Goal: Find specific page/section: Find specific page/section

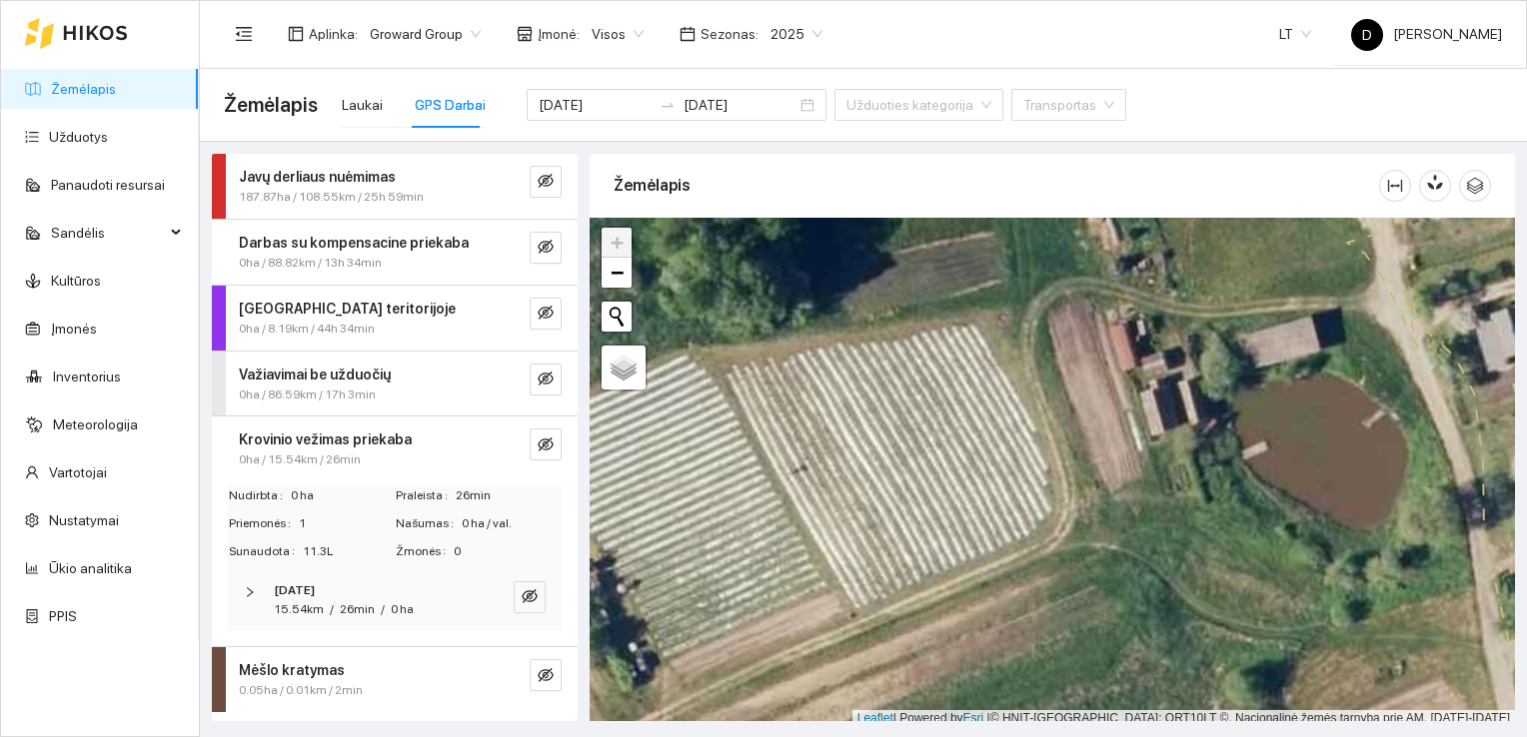
scroll to position [5, 0]
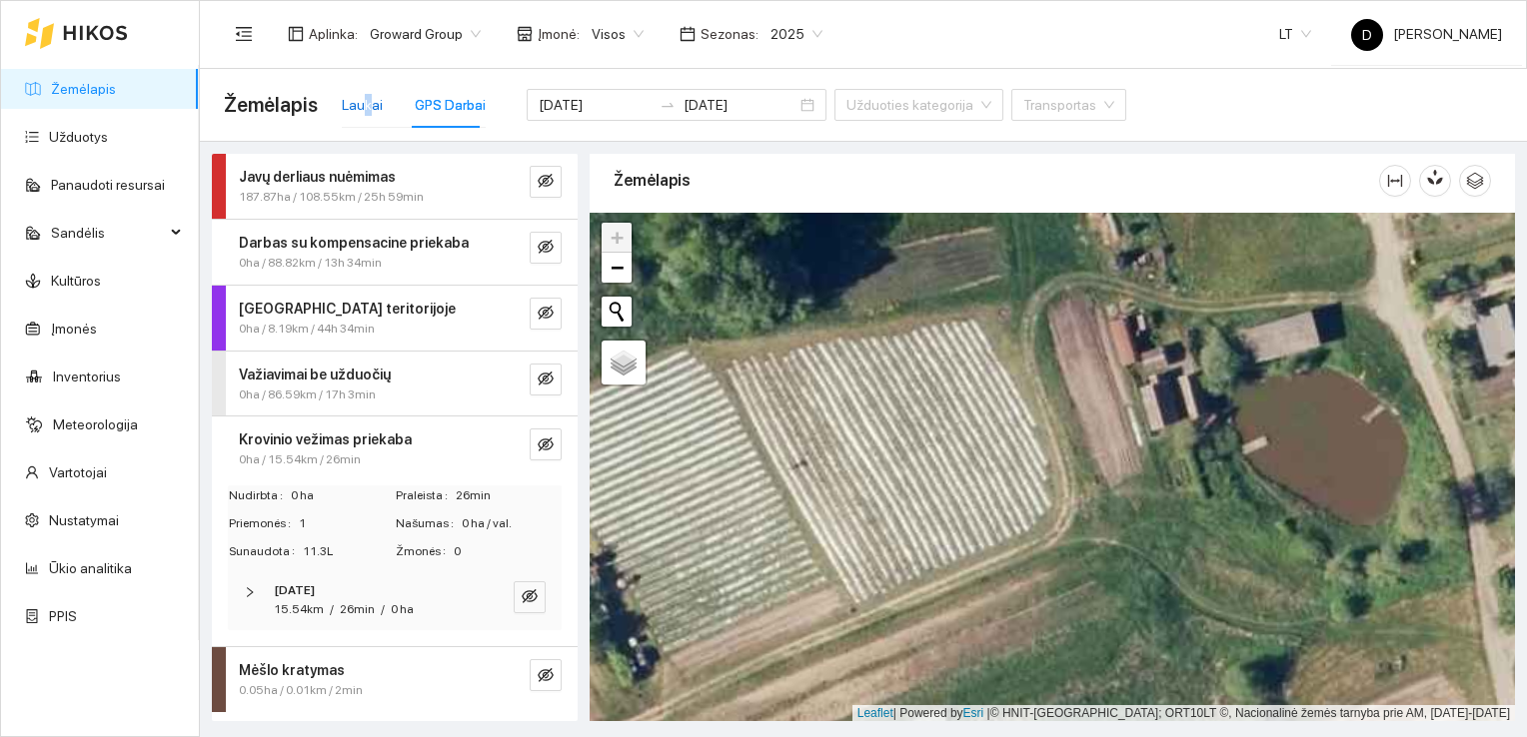
click at [365, 111] on div "Laukai" at bounding box center [362, 105] width 41 height 22
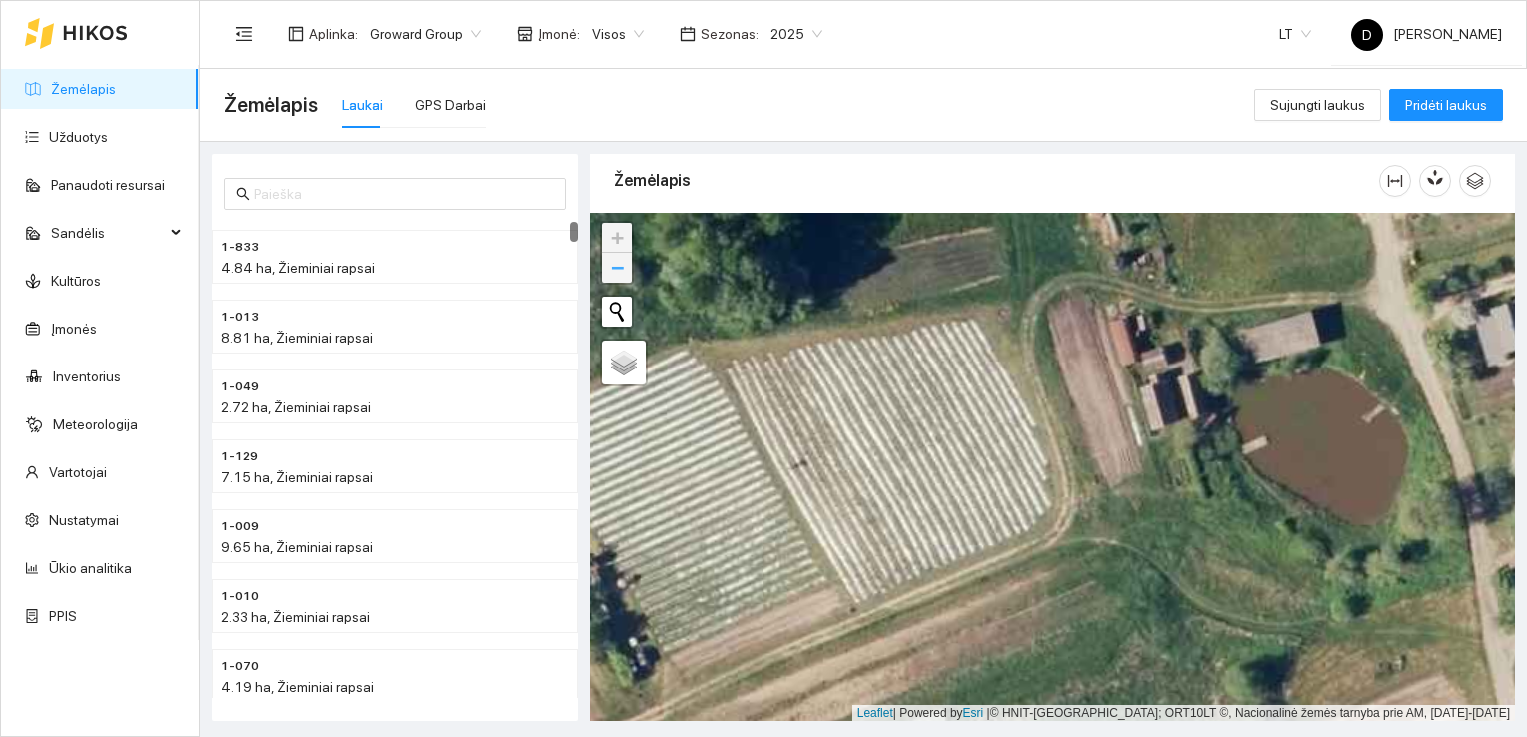
click at [622, 274] on span "−" at bounding box center [617, 267] width 13 height 25
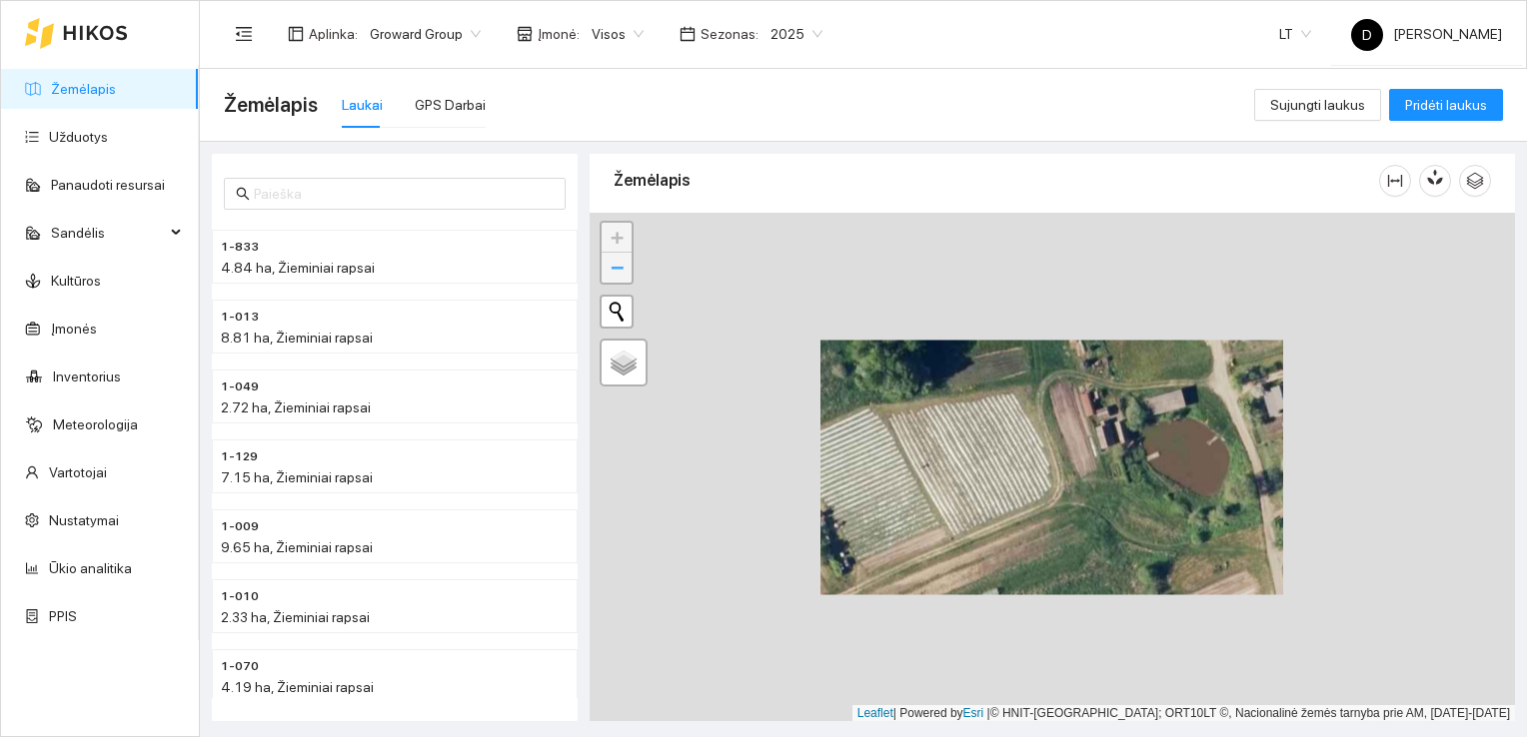
click at [622, 274] on span "−" at bounding box center [617, 267] width 13 height 25
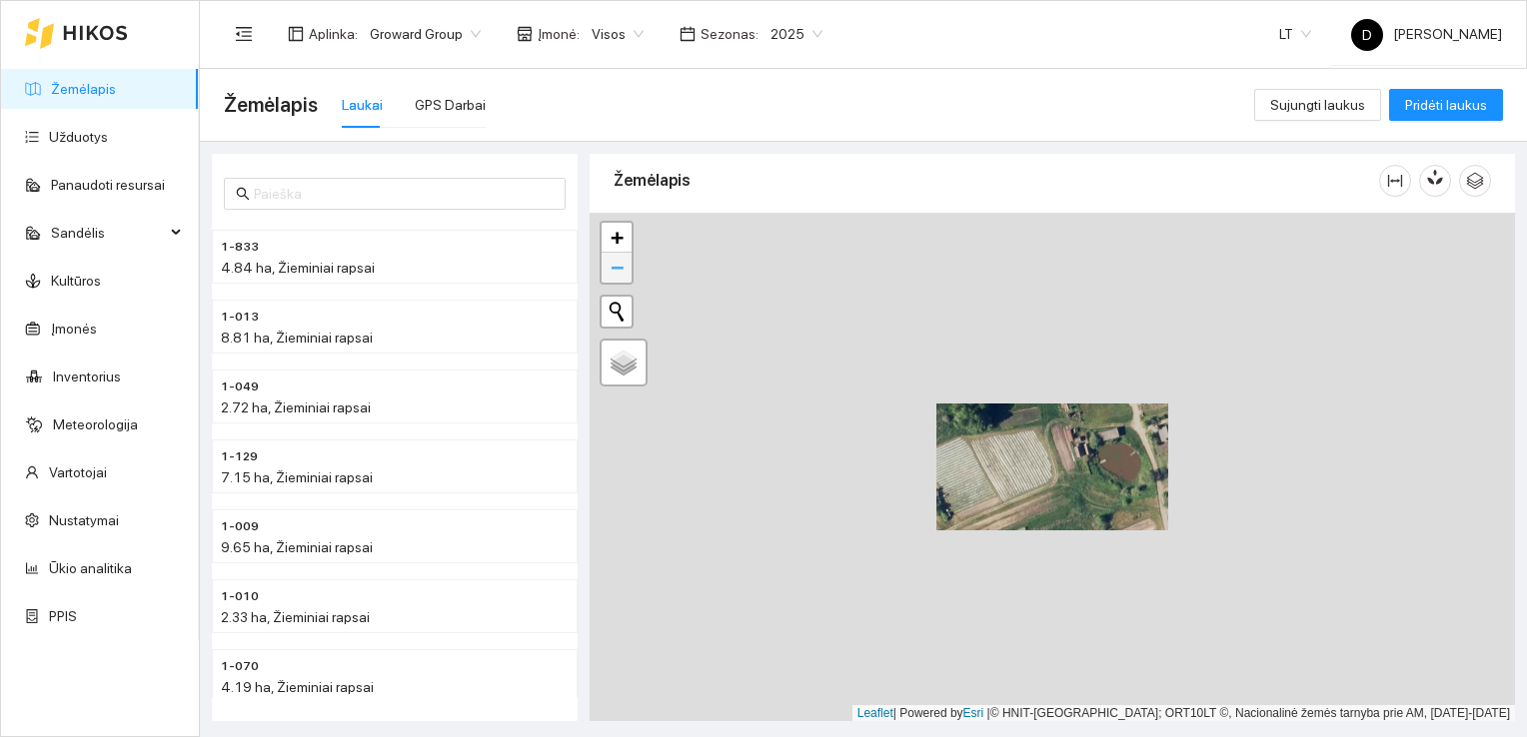
click at [622, 274] on span "−" at bounding box center [617, 267] width 13 height 25
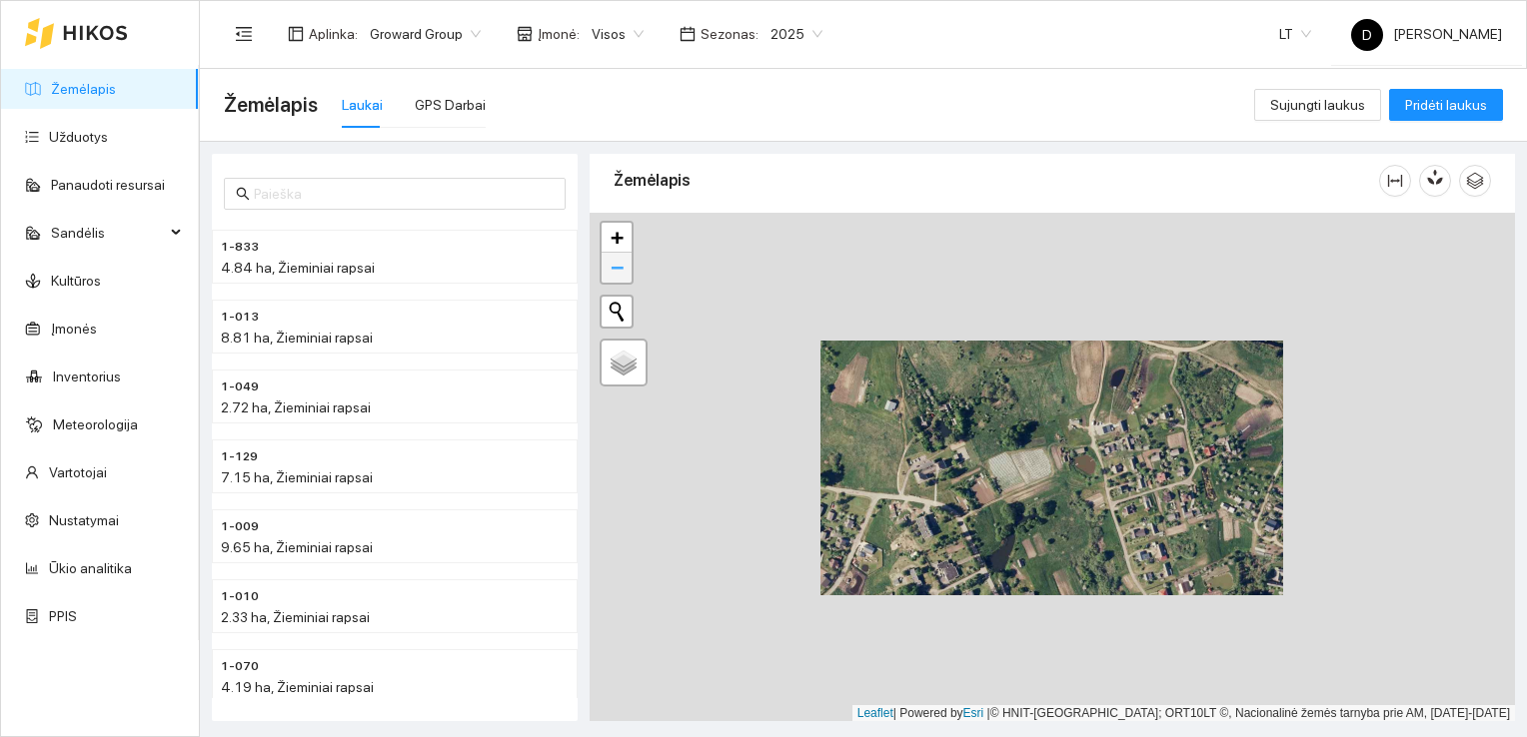
click at [622, 274] on span "−" at bounding box center [617, 267] width 13 height 25
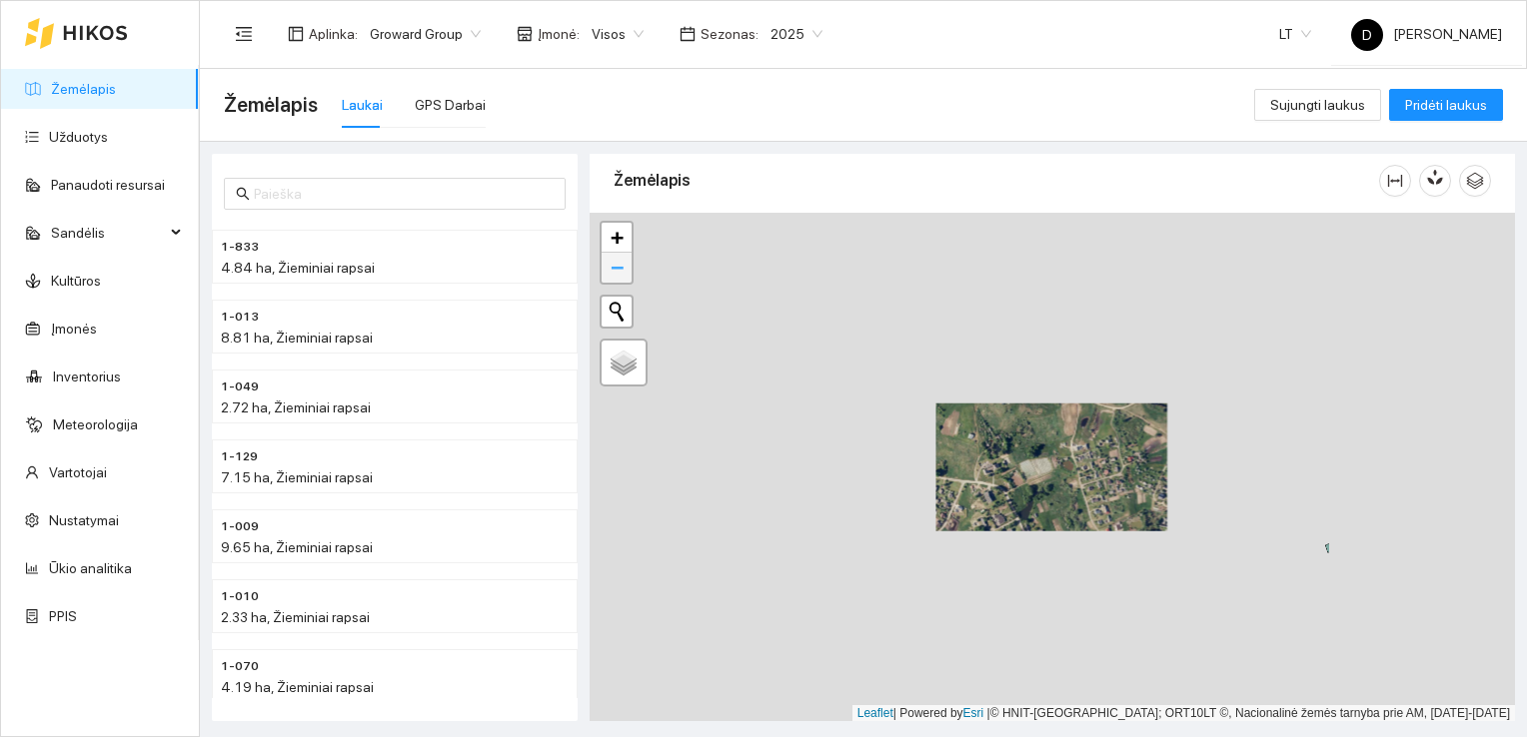
click at [622, 274] on span "−" at bounding box center [617, 267] width 13 height 25
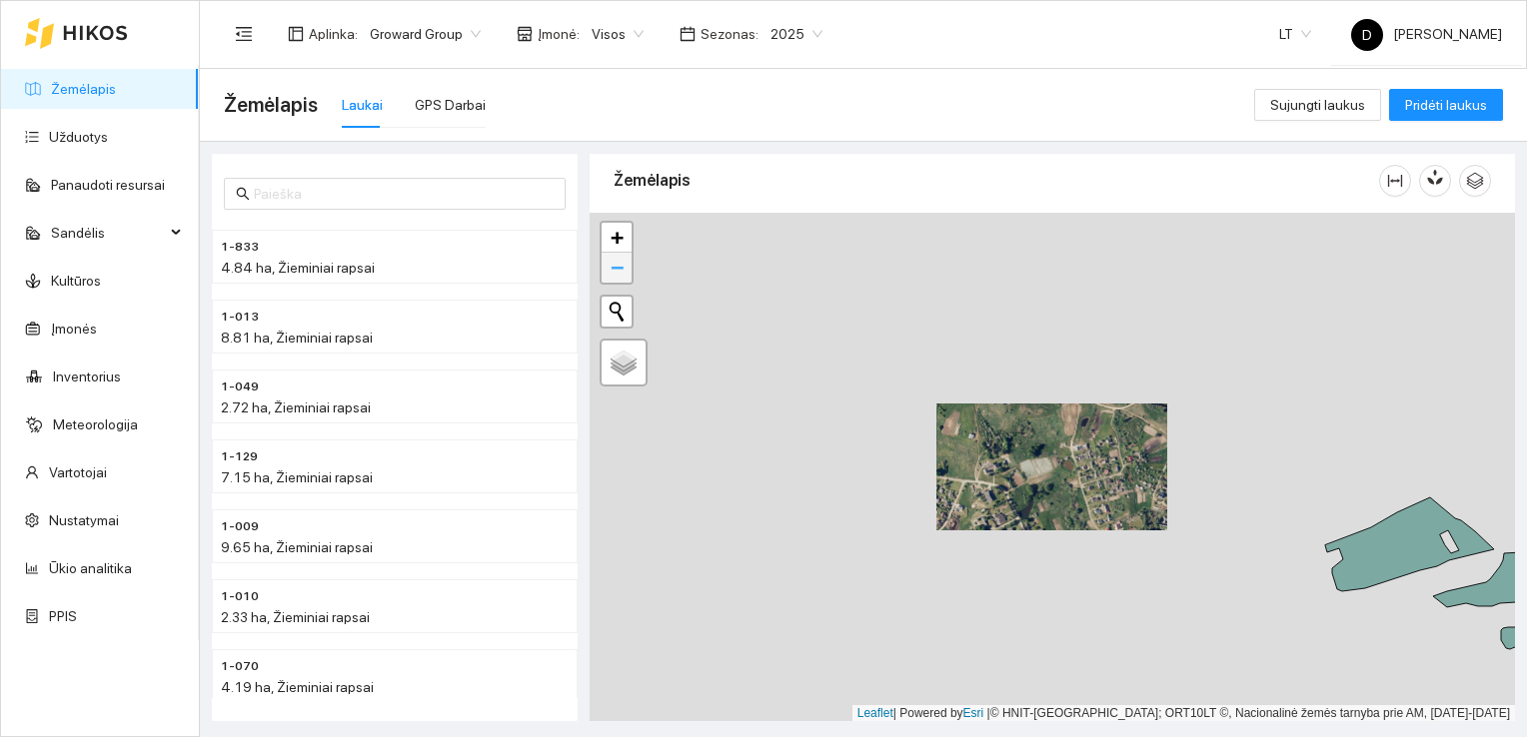
click at [622, 274] on span "−" at bounding box center [617, 267] width 13 height 25
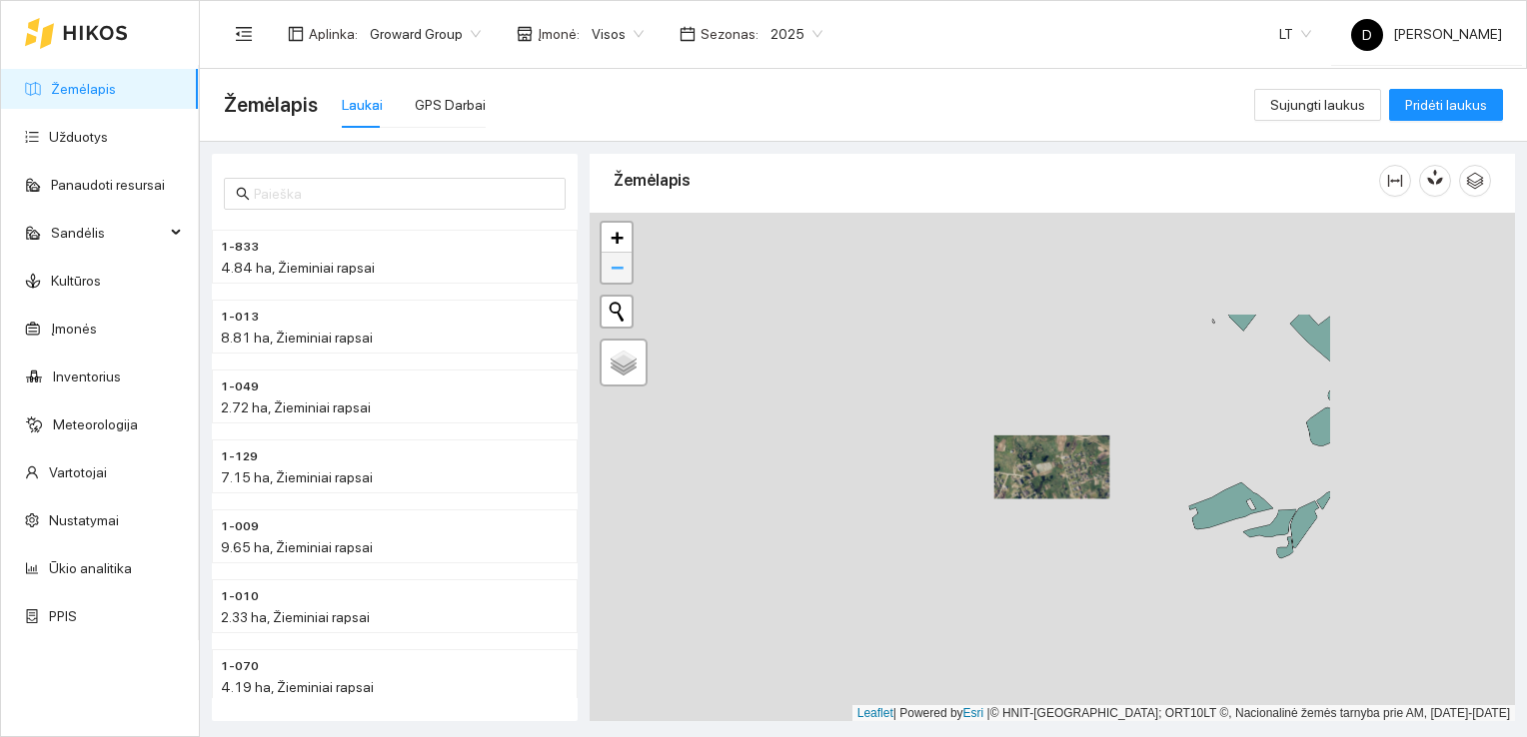
click at [622, 274] on span "−" at bounding box center [617, 267] width 13 height 25
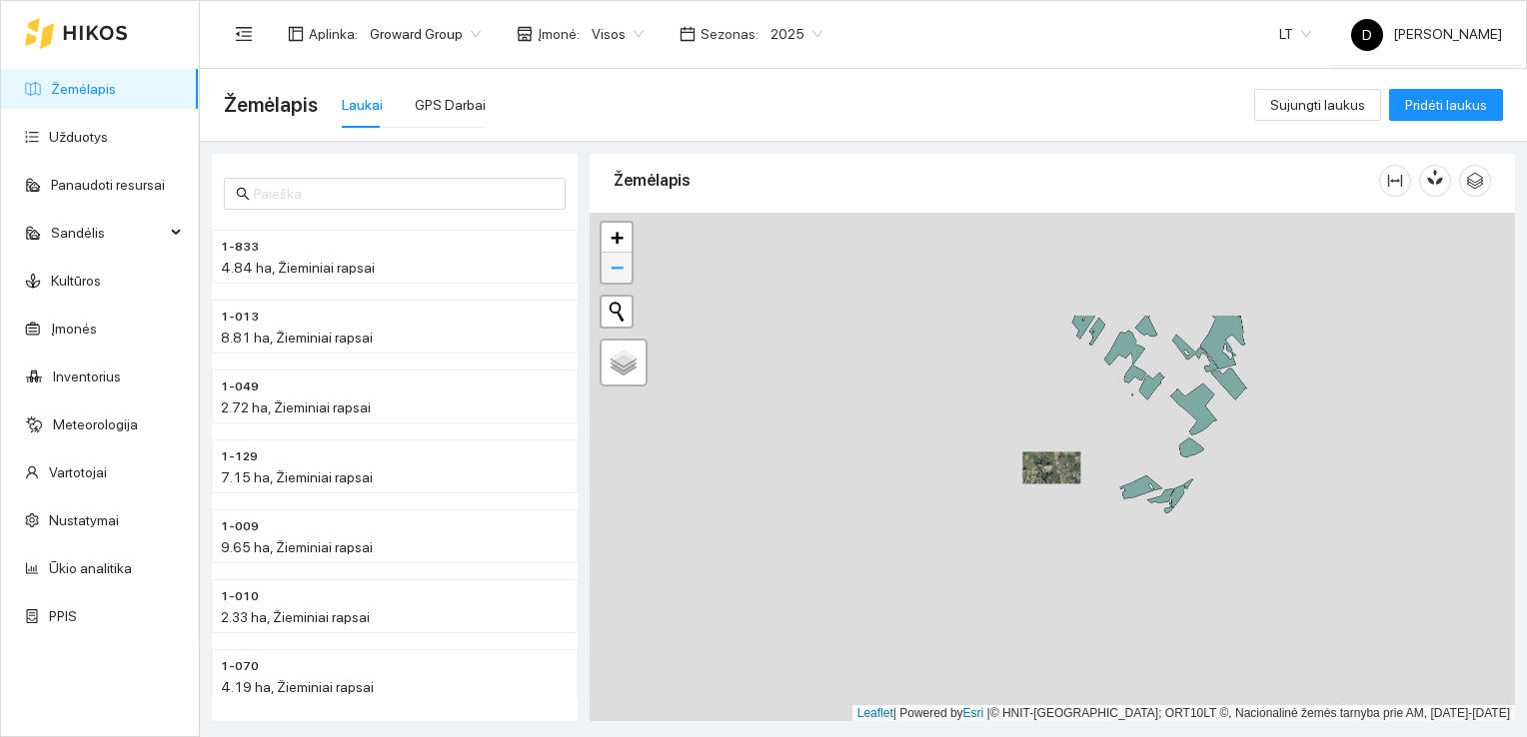
click at [622, 274] on span "−" at bounding box center [617, 267] width 13 height 25
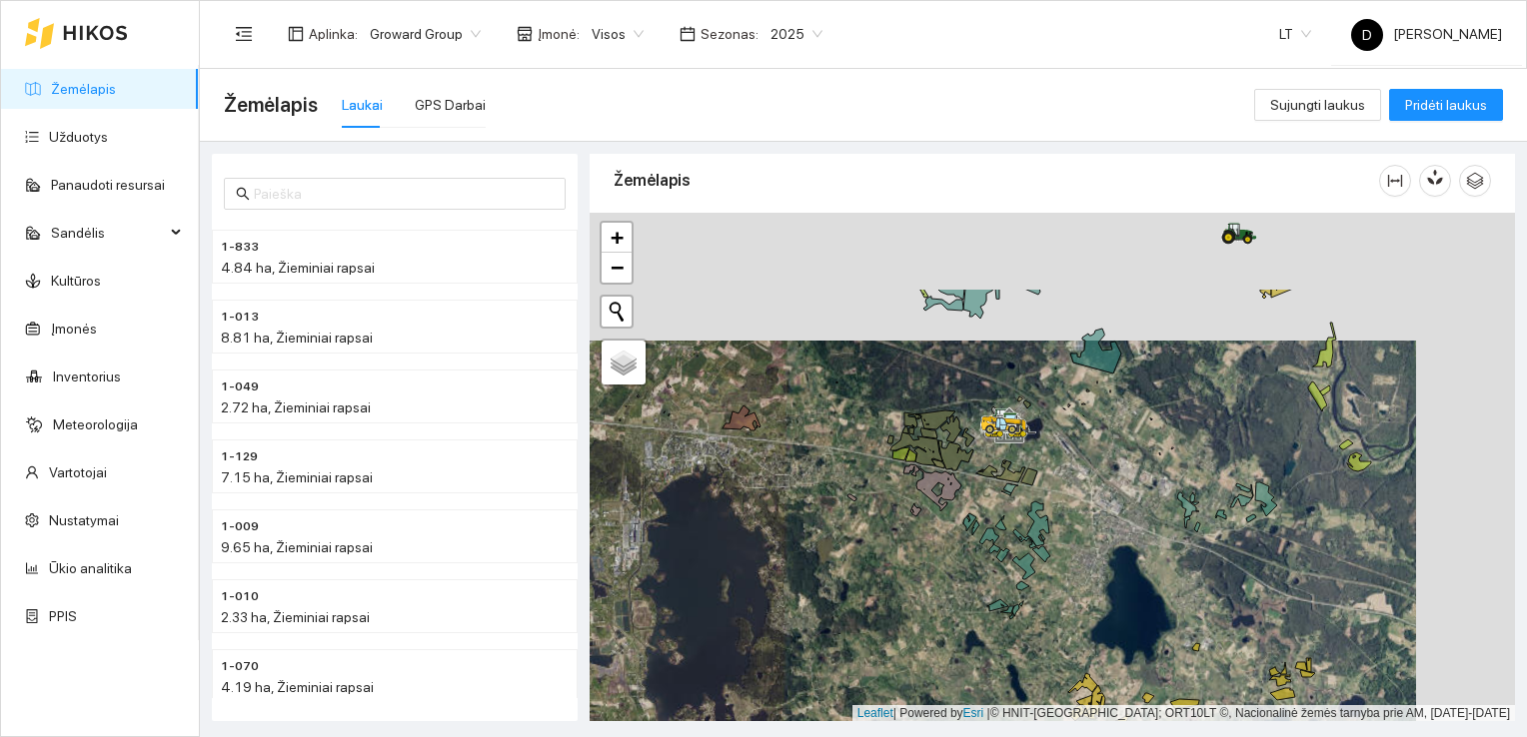
drag, startPoint x: 1063, startPoint y: 400, endPoint x: 831, endPoint y: 531, distance: 266.2
click at [990, 461] on div at bounding box center [996, 436] width 12 height 50
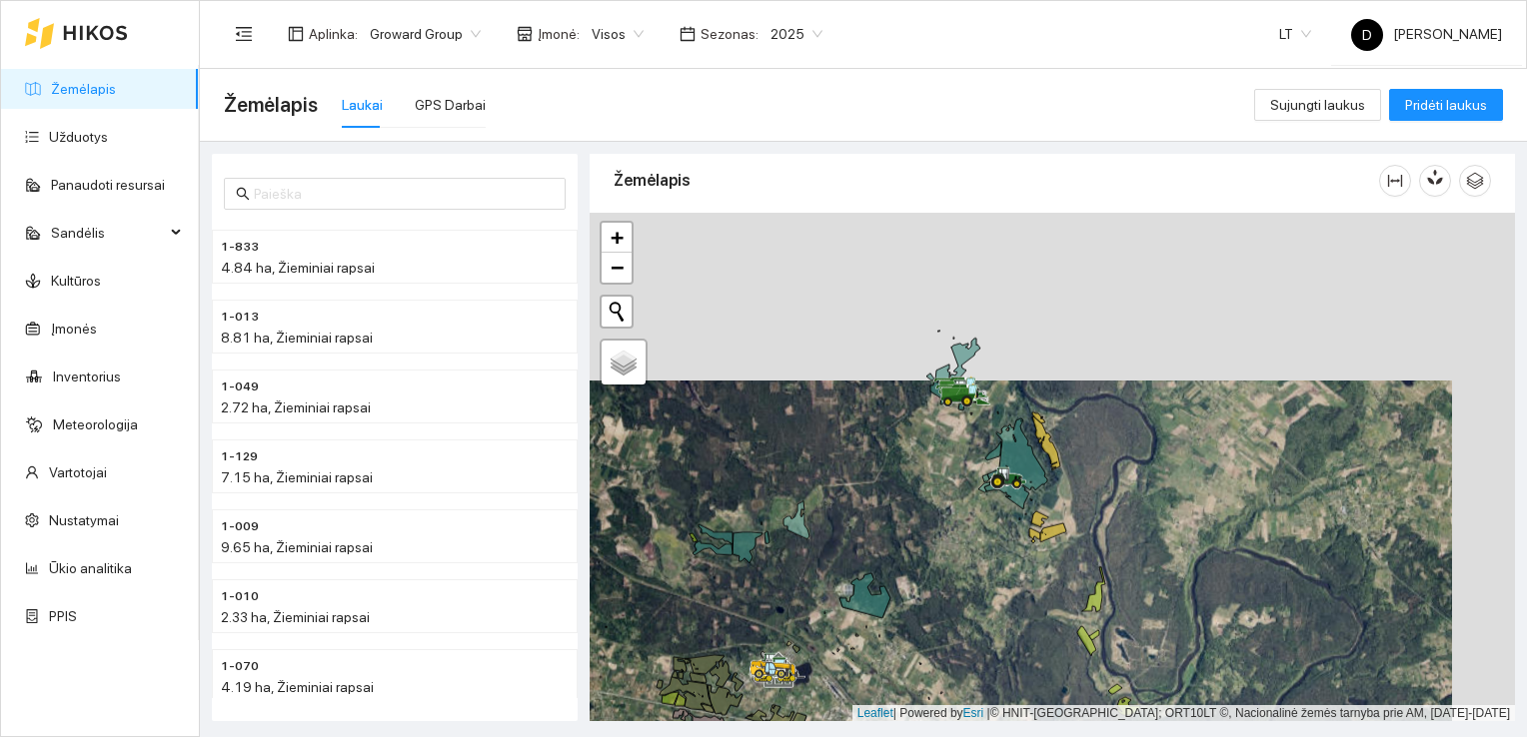
drag, startPoint x: 984, startPoint y: 354, endPoint x: 920, endPoint y: 522, distance: 179.7
click at [920, 522] on div at bounding box center [1052, 468] width 925 height 510
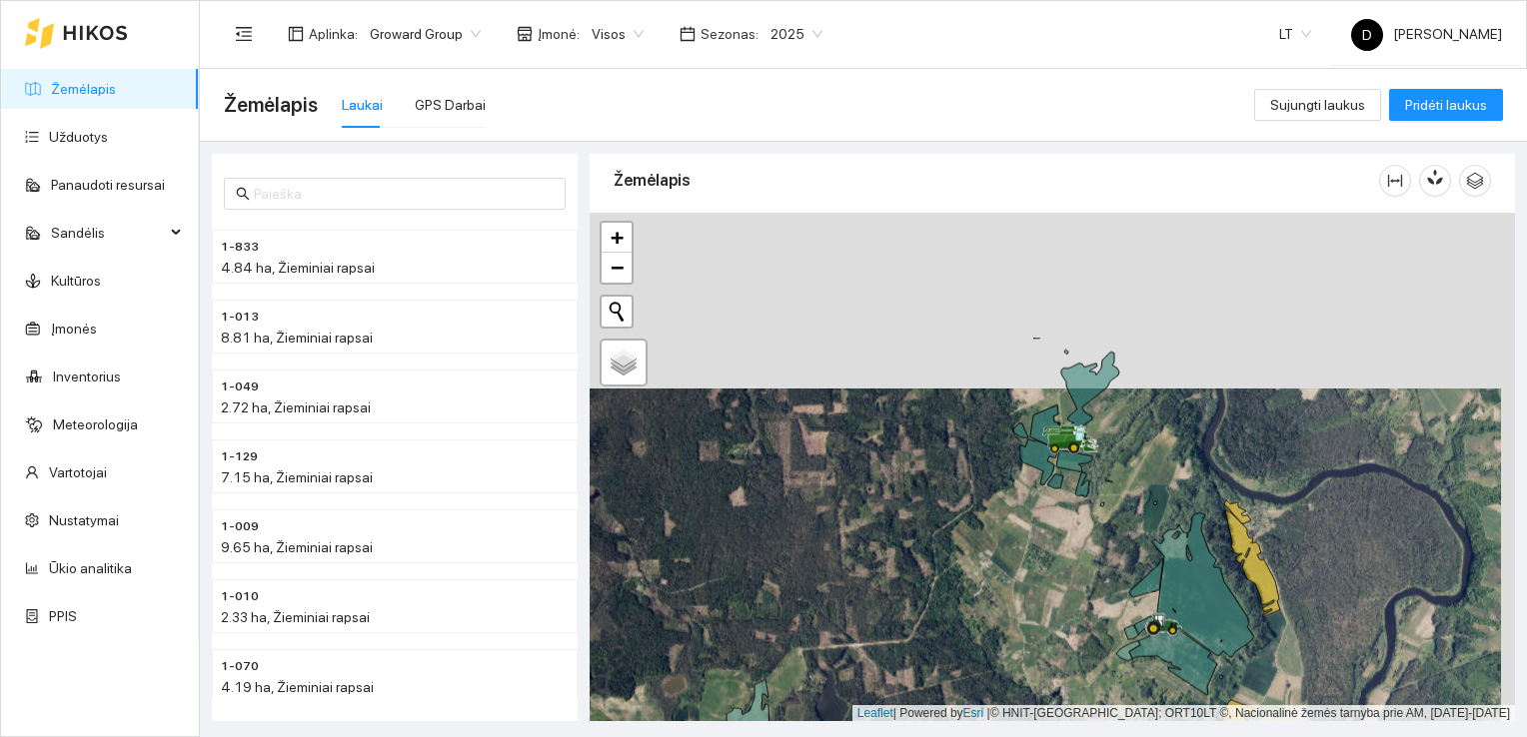
drag, startPoint x: 1057, startPoint y: 366, endPoint x: 1046, endPoint y: 567, distance: 201.2
click at [1046, 567] on div at bounding box center [1052, 468] width 925 height 510
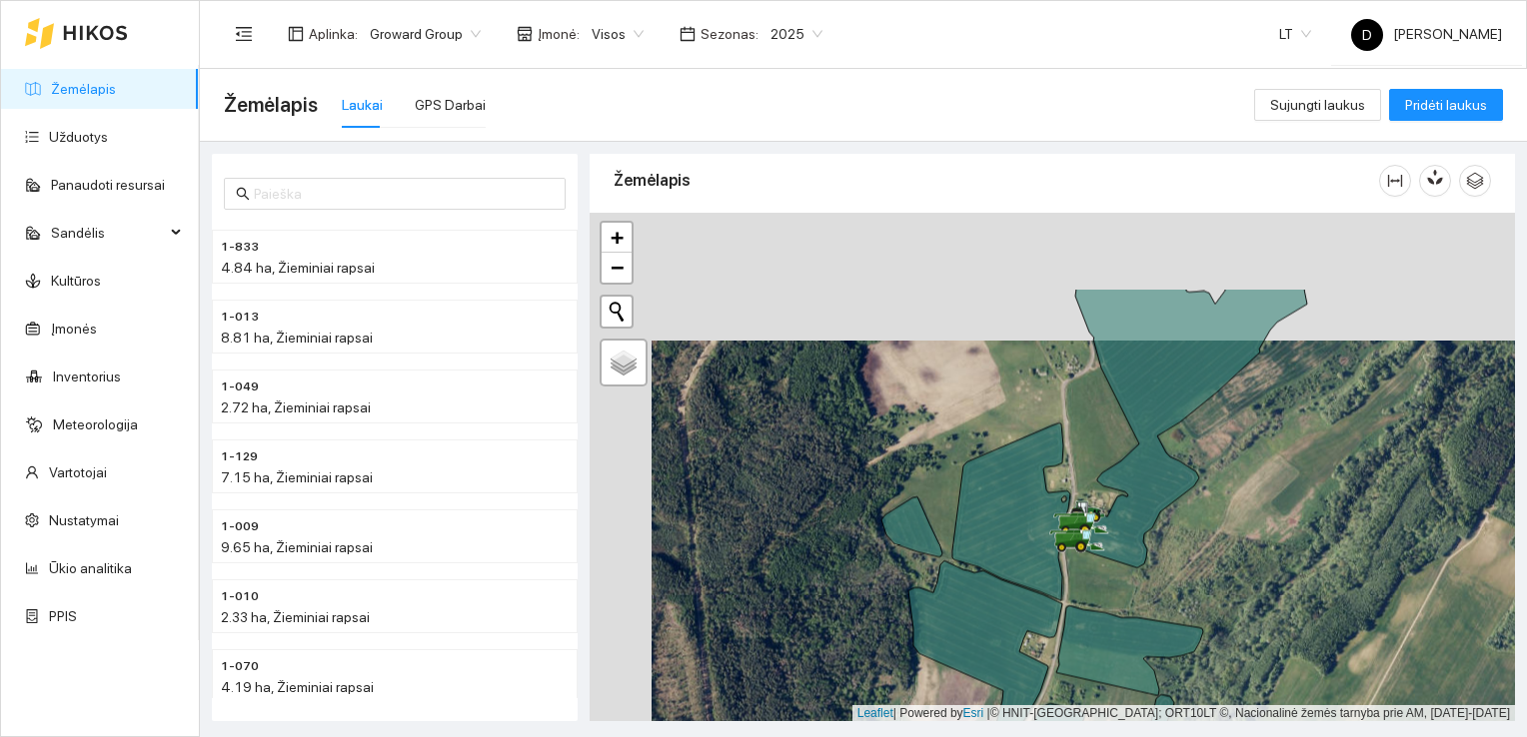
drag, startPoint x: 1079, startPoint y: 462, endPoint x: 1141, endPoint y: 591, distance: 143.0
click at [1141, 591] on div at bounding box center [1052, 468] width 925 height 510
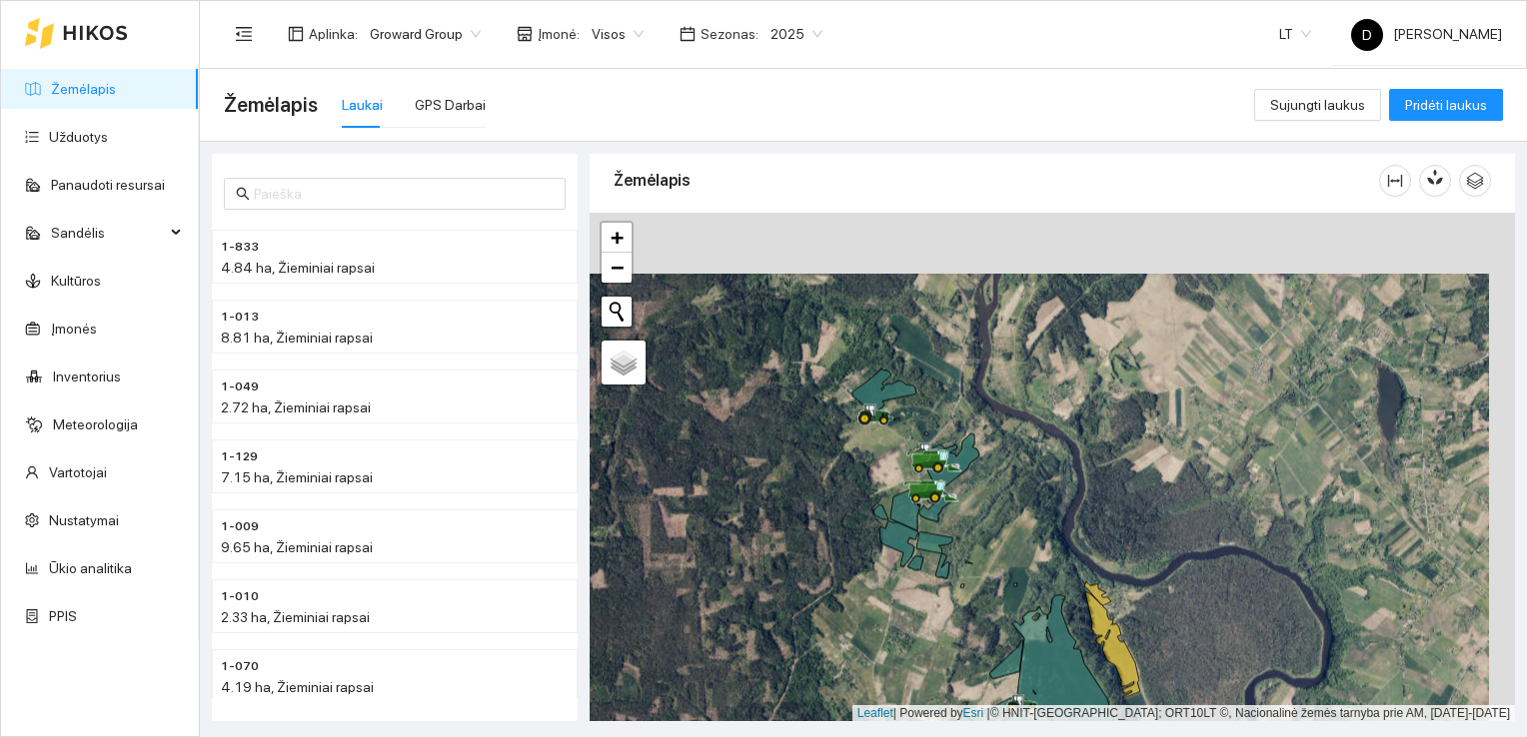
drag, startPoint x: 907, startPoint y: 394, endPoint x: 878, endPoint y: 467, distance: 78.5
click at [878, 467] on div at bounding box center [1052, 468] width 925 height 510
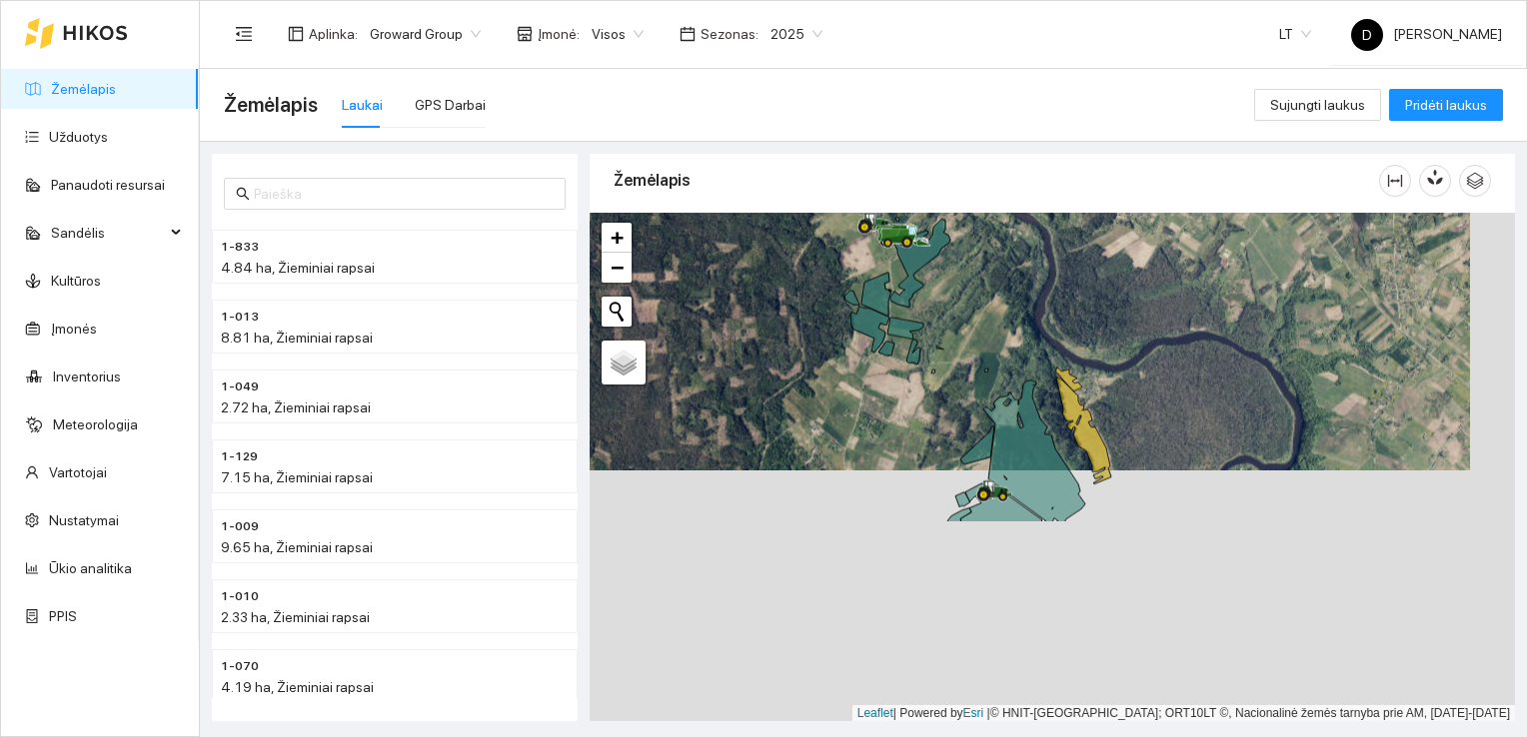
drag, startPoint x: 1083, startPoint y: 559, endPoint x: 1031, endPoint y: 284, distance: 279.7
click at [1031, 285] on div at bounding box center [1052, 468] width 925 height 510
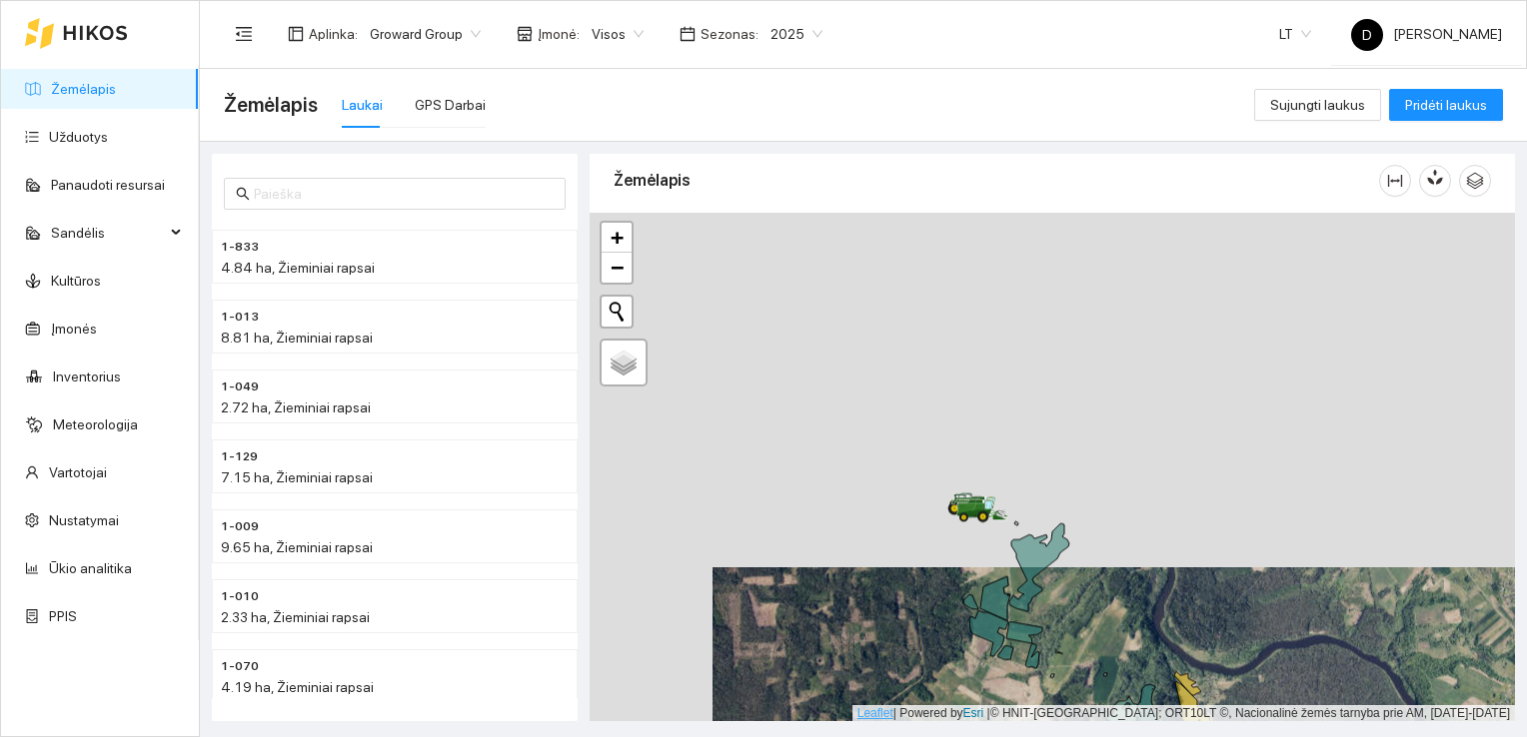
drag, startPoint x: 835, startPoint y: 366, endPoint x: 954, endPoint y: 718, distance: 372.3
click at [954, 718] on div at bounding box center [1052, 468] width 925 height 510
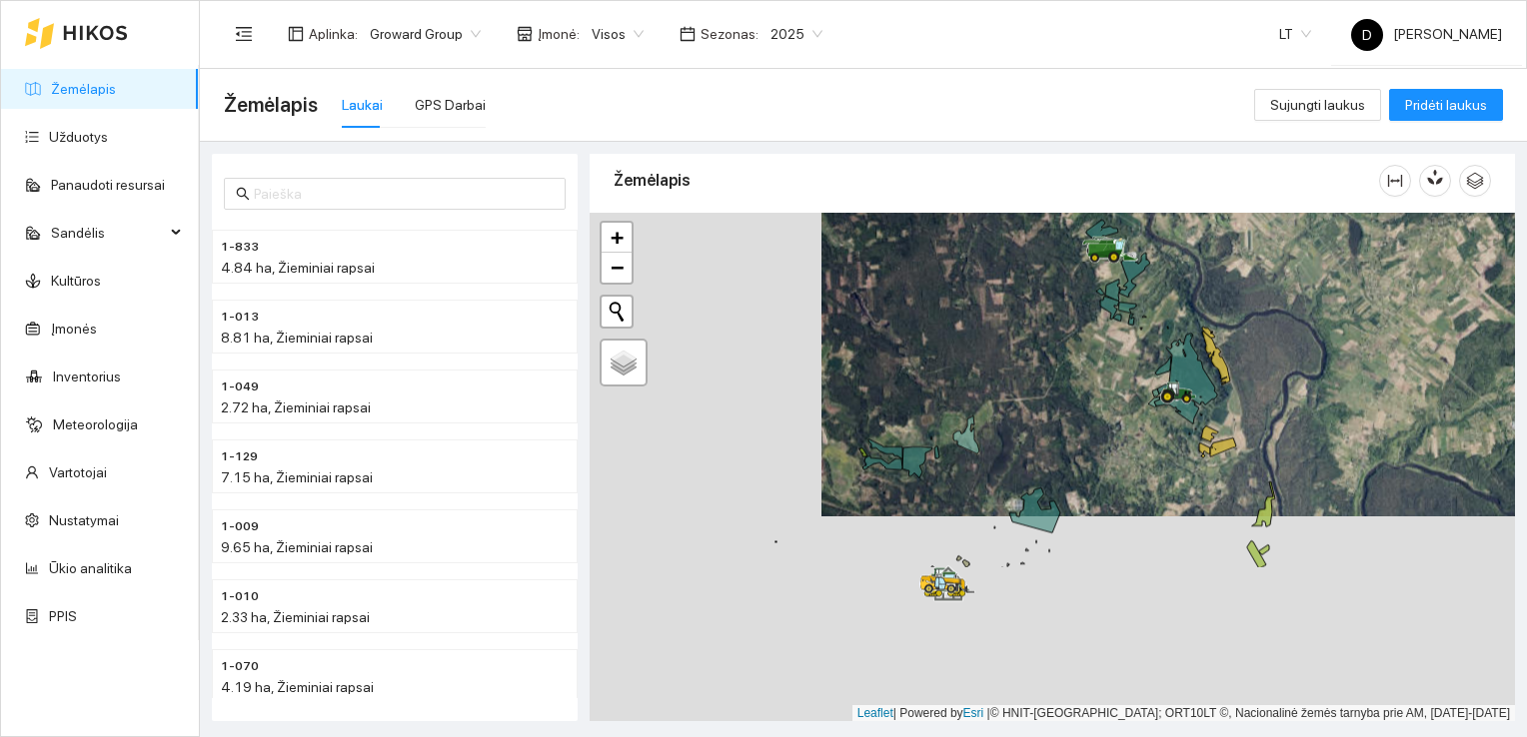
drag, startPoint x: 782, startPoint y: 628, endPoint x: 1015, endPoint y: 422, distance: 310.8
click at [1015, 422] on div at bounding box center [1052, 468] width 925 height 510
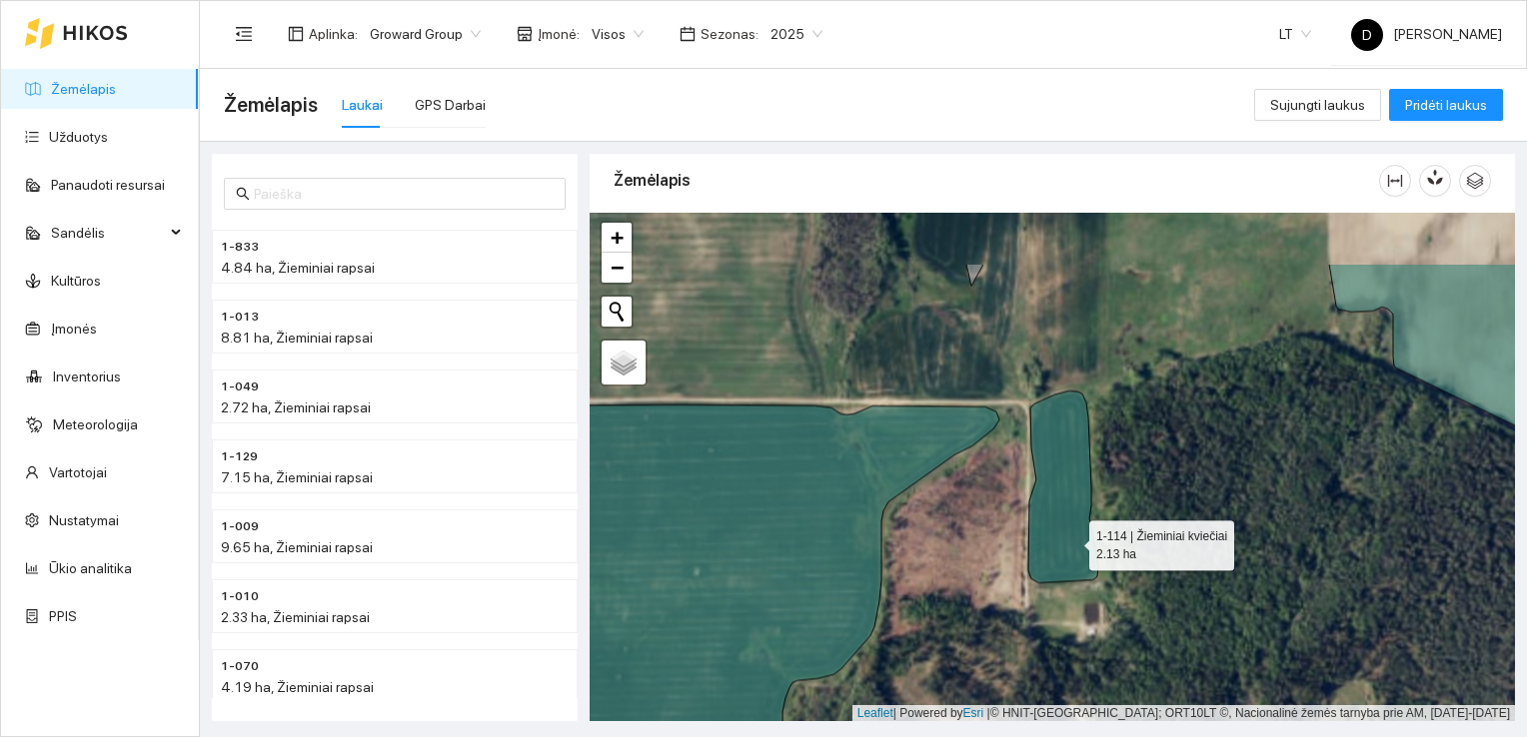
drag, startPoint x: 1077, startPoint y: 438, endPoint x: 1069, endPoint y: 541, distance: 103.2
click at [1070, 541] on icon at bounding box center [1063, 487] width 70 height 192
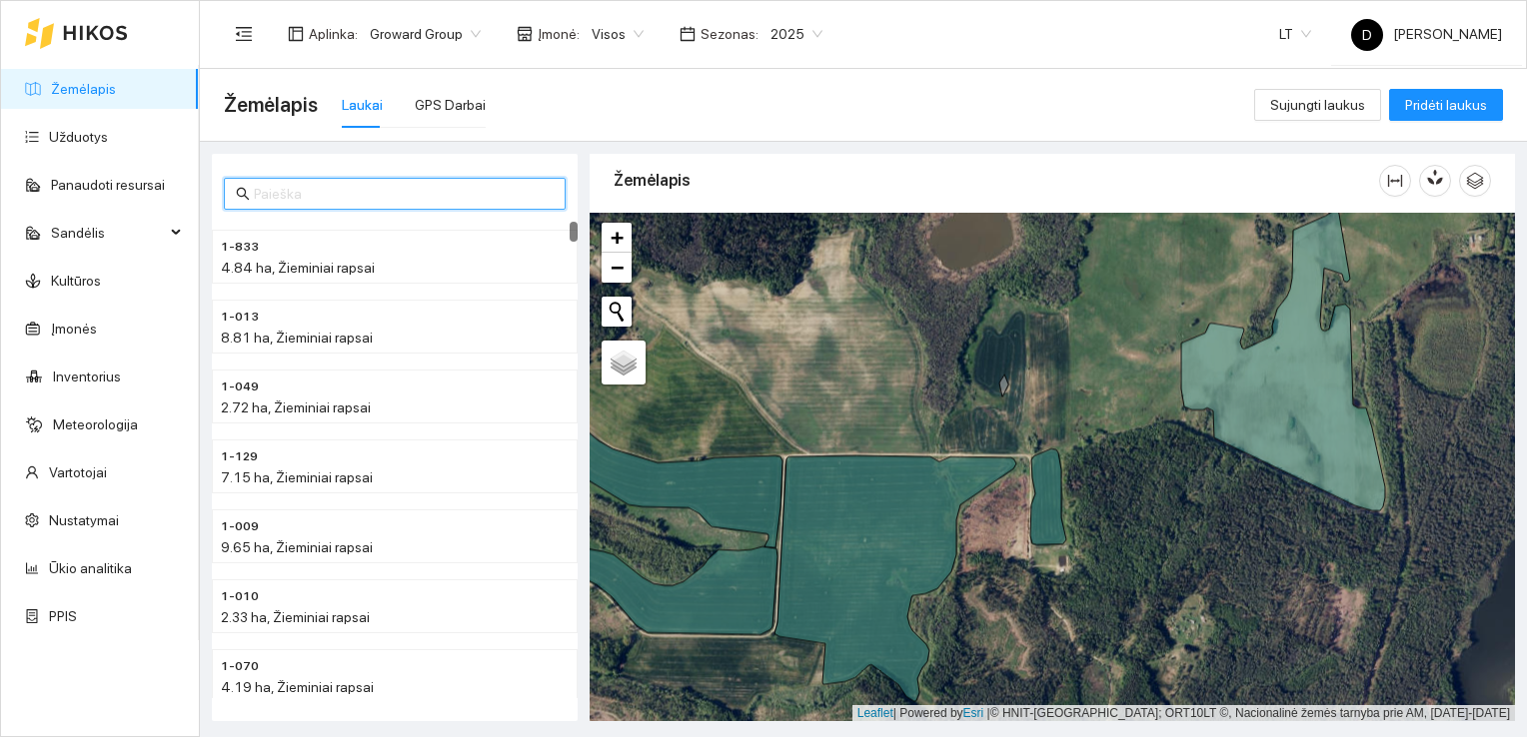
click at [391, 186] on input "text" at bounding box center [404, 194] width 300 height 22
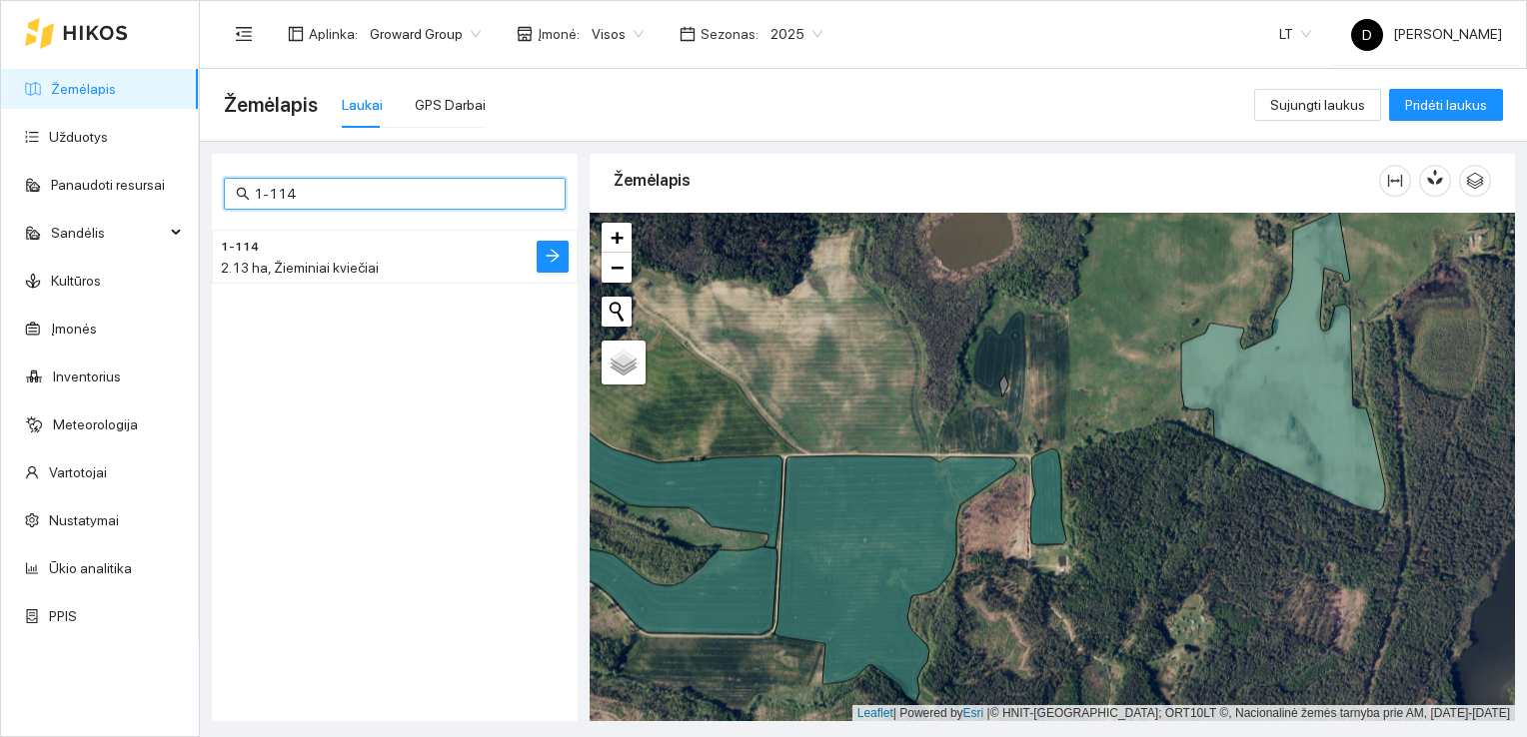
type input "1-114"
click at [328, 266] on span "2.13 ha, Žieminiai kviečiai" at bounding box center [300, 268] width 158 height 16
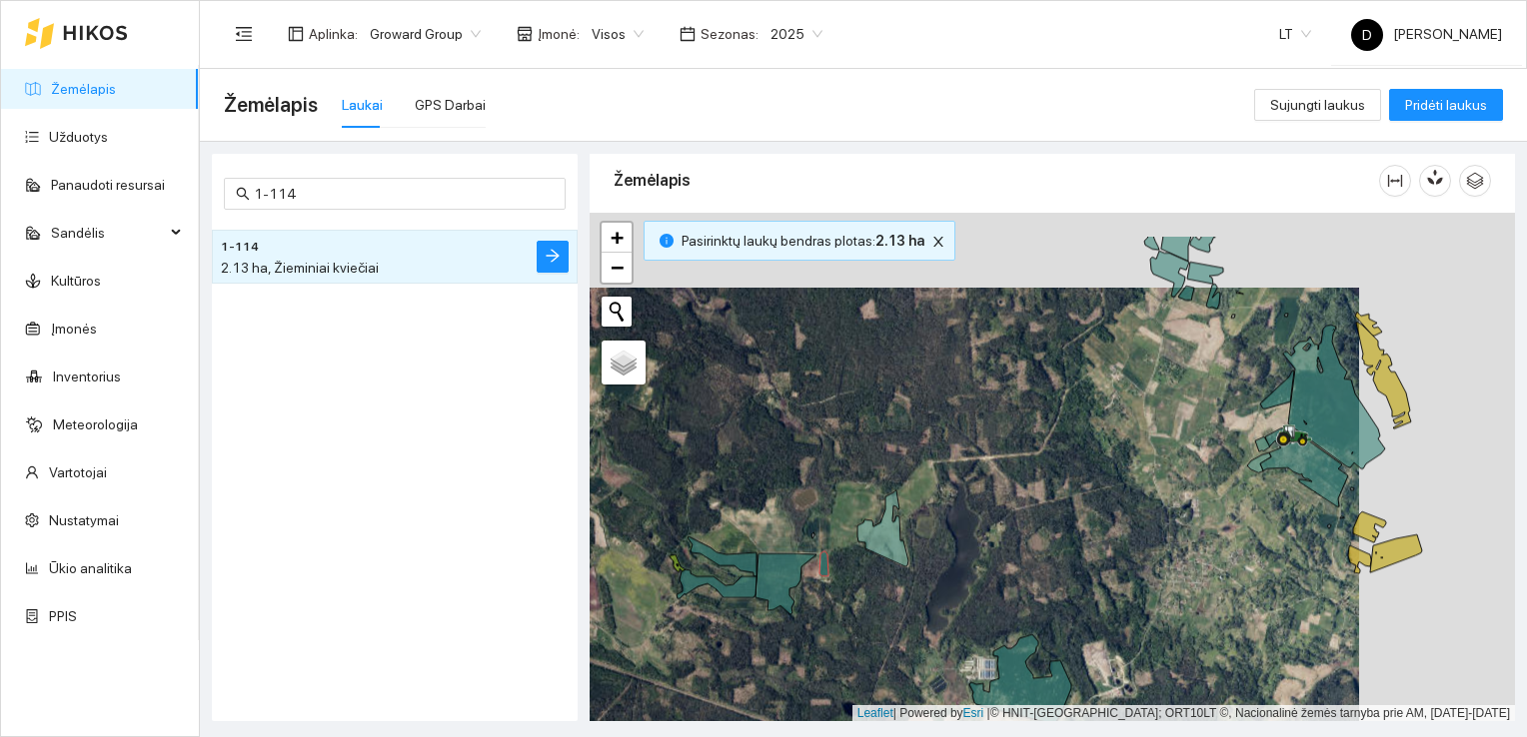
drag, startPoint x: 1247, startPoint y: 381, endPoint x: 1018, endPoint y: 491, distance: 253.9
click at [1018, 491] on div at bounding box center [1052, 468] width 925 height 510
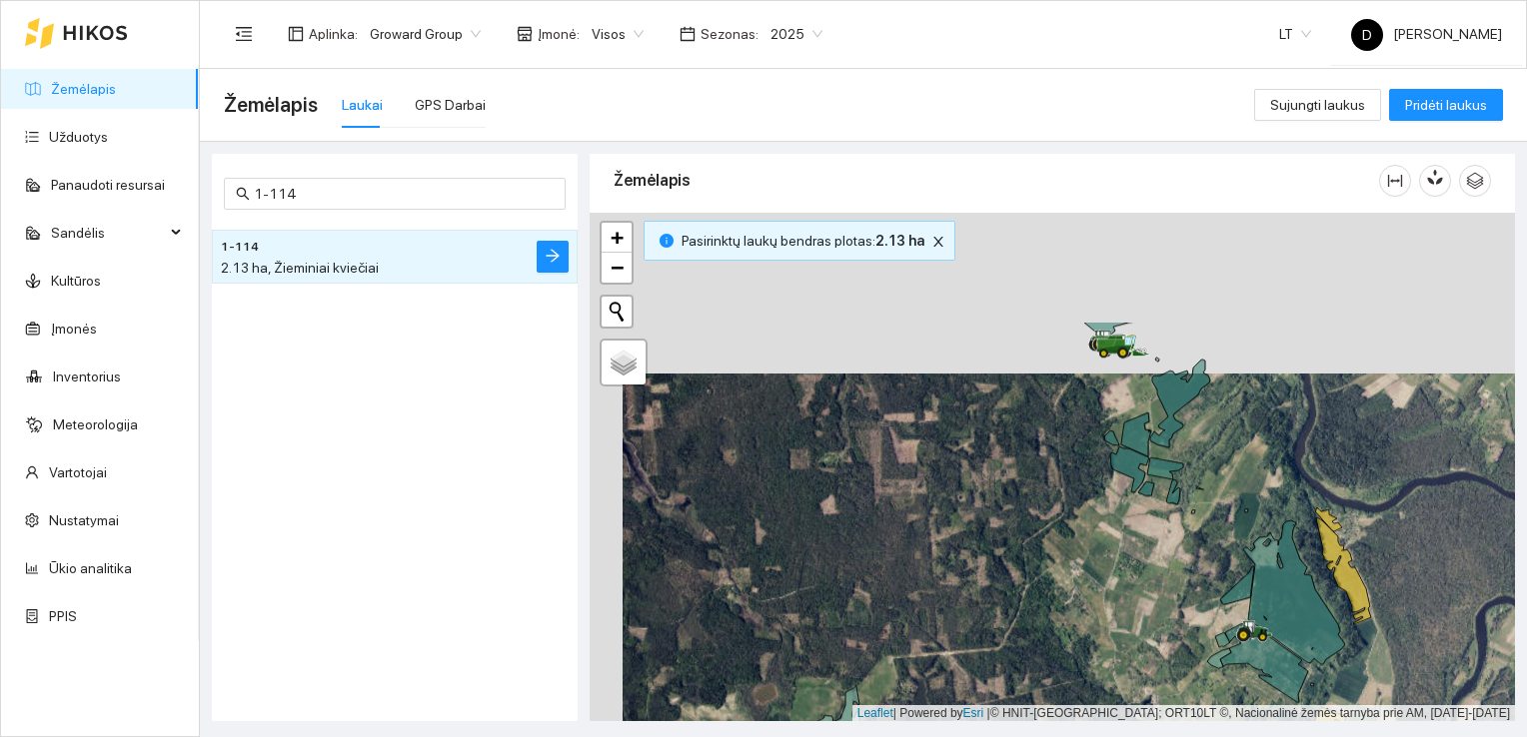
drag, startPoint x: 1011, startPoint y: 442, endPoint x: 1039, endPoint y: 582, distance: 142.7
click at [1039, 583] on div at bounding box center [1052, 468] width 925 height 510
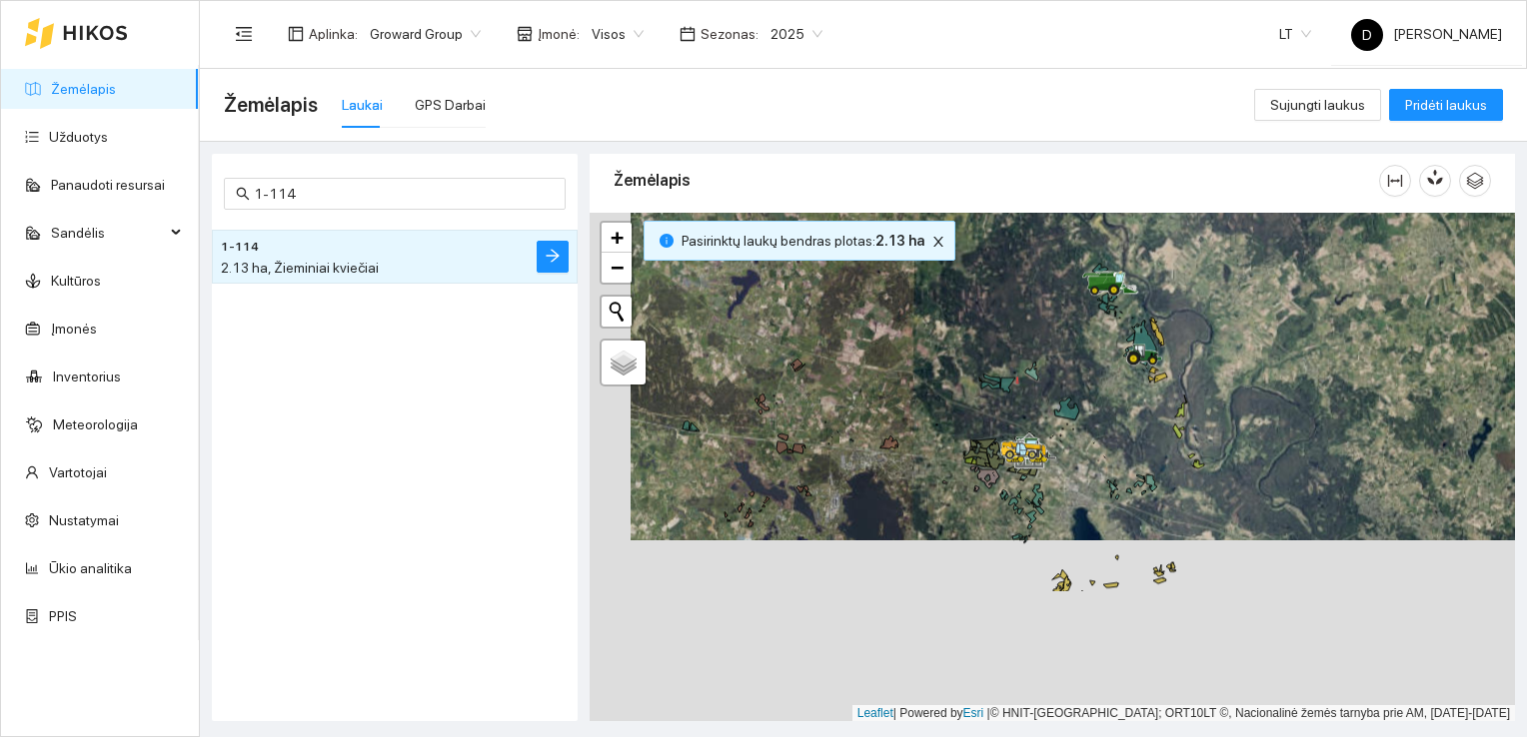
drag, startPoint x: 1068, startPoint y: 568, endPoint x: 1109, endPoint y: 386, distance: 186.4
click at [1109, 386] on div at bounding box center [1052, 468] width 925 height 510
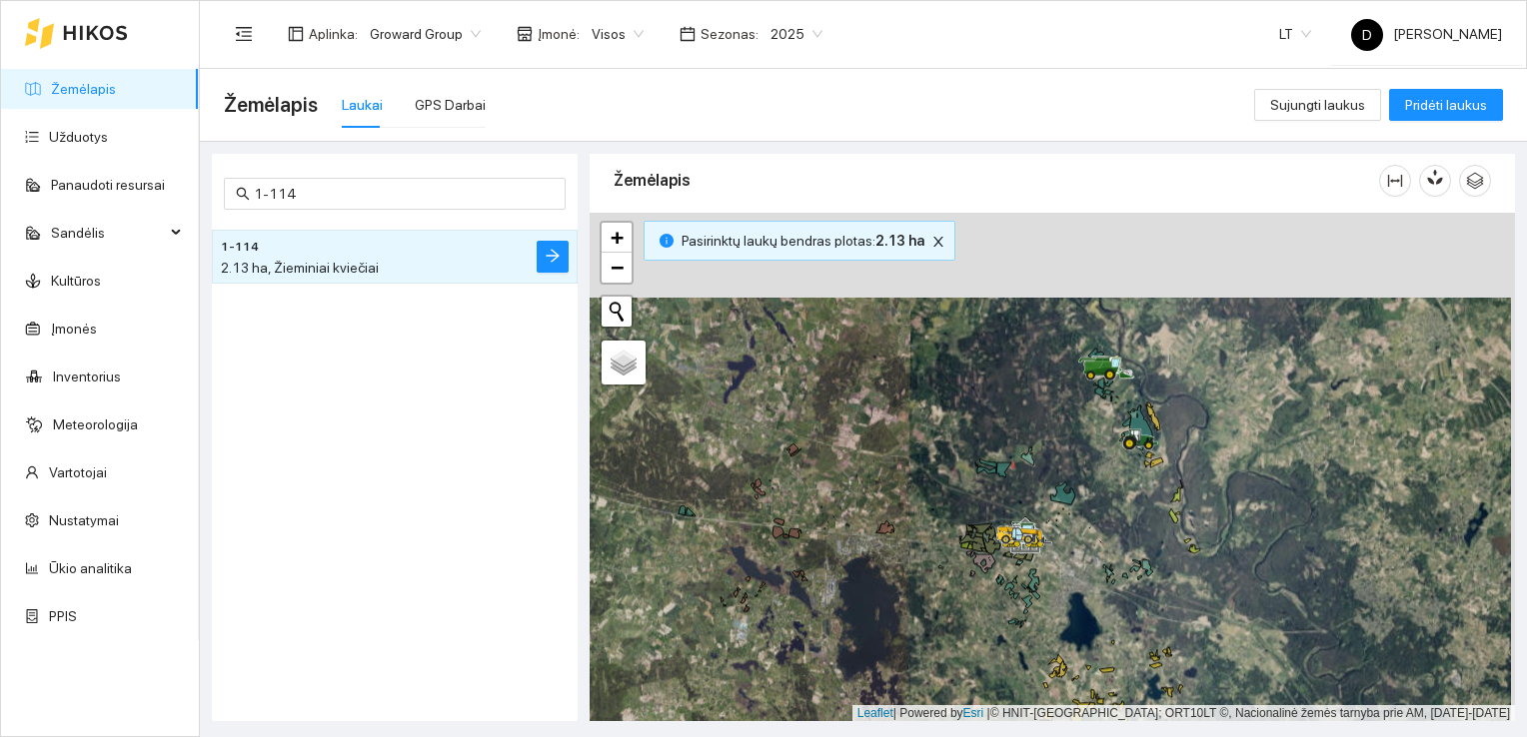
drag, startPoint x: 1071, startPoint y: 385, endPoint x: 1030, endPoint y: 597, distance: 215.8
click at [1030, 597] on div at bounding box center [1052, 468] width 925 height 510
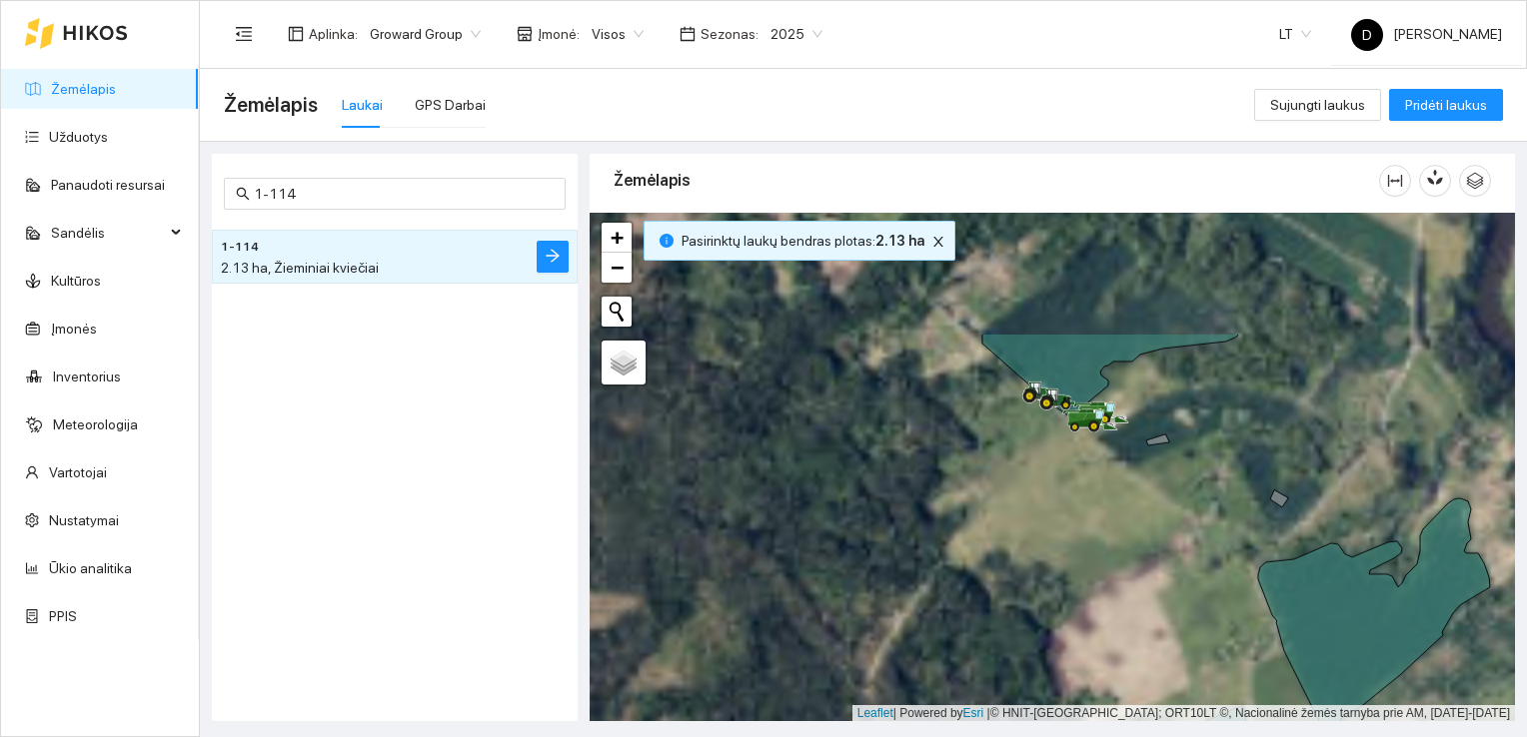
drag, startPoint x: 1088, startPoint y: 297, endPoint x: 992, endPoint y: 510, distance: 233.5
click at [992, 510] on div at bounding box center [1052, 468] width 925 height 510
